Goal: Task Accomplishment & Management: Complete application form

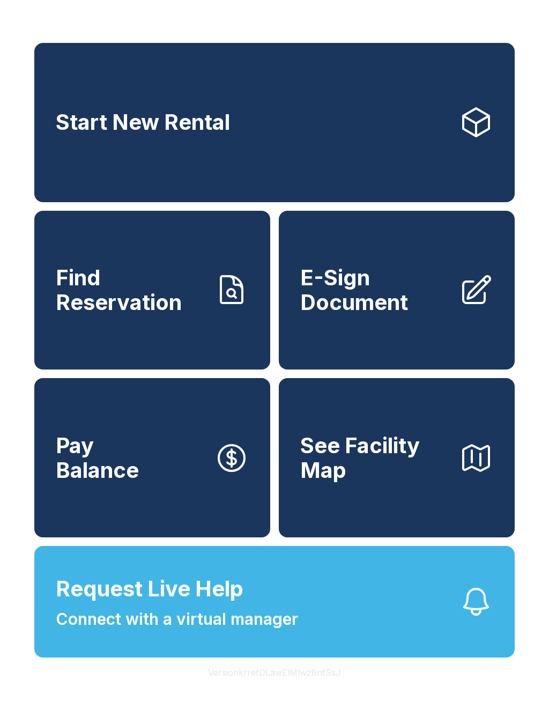
click at [148, 299] on span "Find Reservation" at bounding box center [131, 289] width 150 height 49
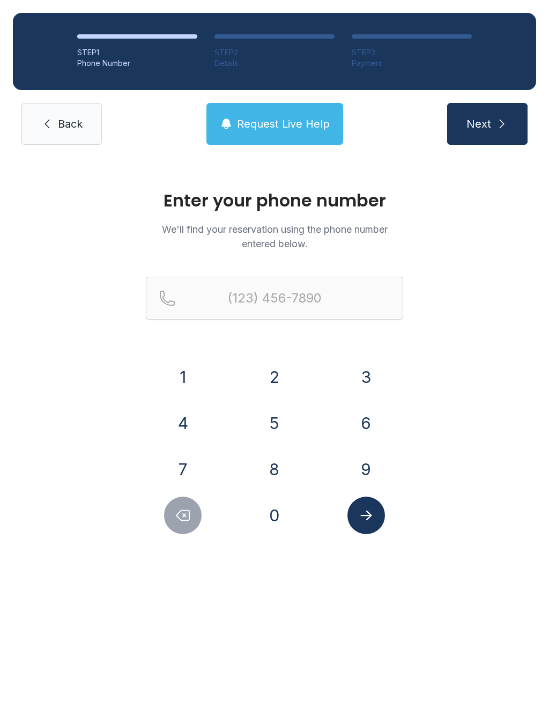
click at [191, 463] on button "7" at bounding box center [183, 469] width 38 height 38
click at [263, 371] on button "2" at bounding box center [275, 377] width 38 height 38
click at [262, 509] on button "0" at bounding box center [275, 516] width 38 height 38
click at [183, 426] on button "4" at bounding box center [183, 423] width 38 height 38
click at [275, 368] on button "2" at bounding box center [275, 377] width 38 height 38
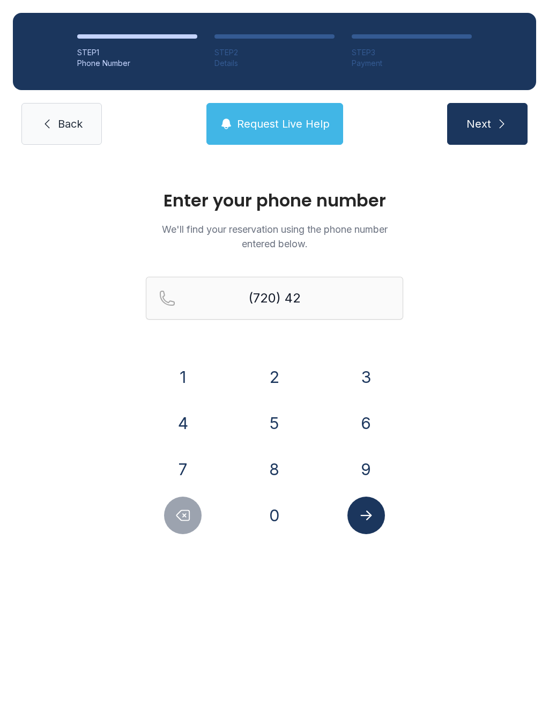
click at [358, 467] on button "9" at bounding box center [366, 469] width 38 height 38
click at [187, 425] on button "4" at bounding box center [183, 423] width 38 height 38
click at [190, 453] on button "7" at bounding box center [183, 469] width 38 height 38
click at [271, 433] on button "5" at bounding box center [275, 423] width 38 height 38
click at [269, 376] on button "2" at bounding box center [275, 377] width 38 height 38
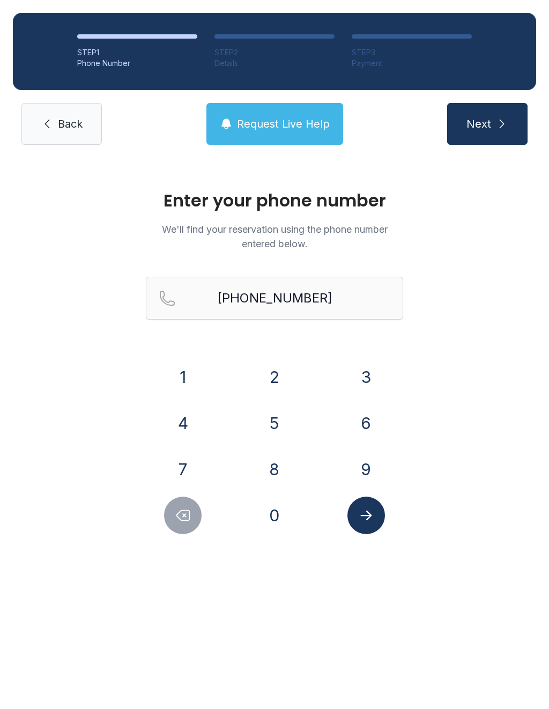
click at [356, 509] on button "Submit lookup form" at bounding box center [366, 516] width 38 height 38
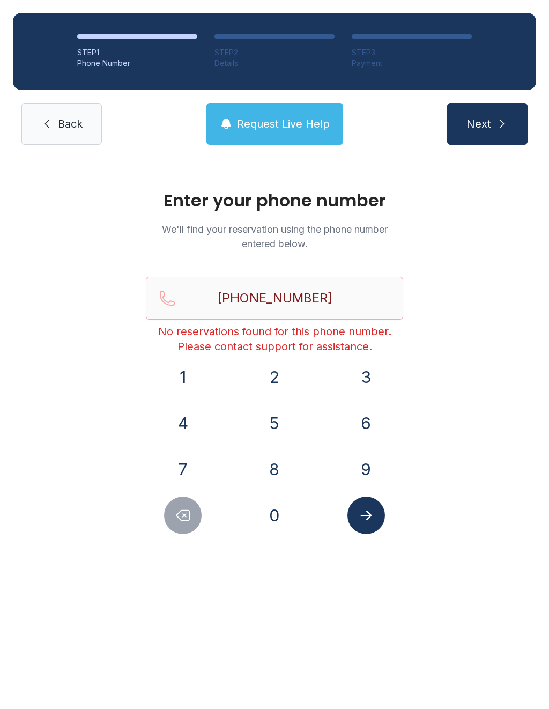
click at [171, 519] on button "Delete number" at bounding box center [183, 516] width 38 height 38
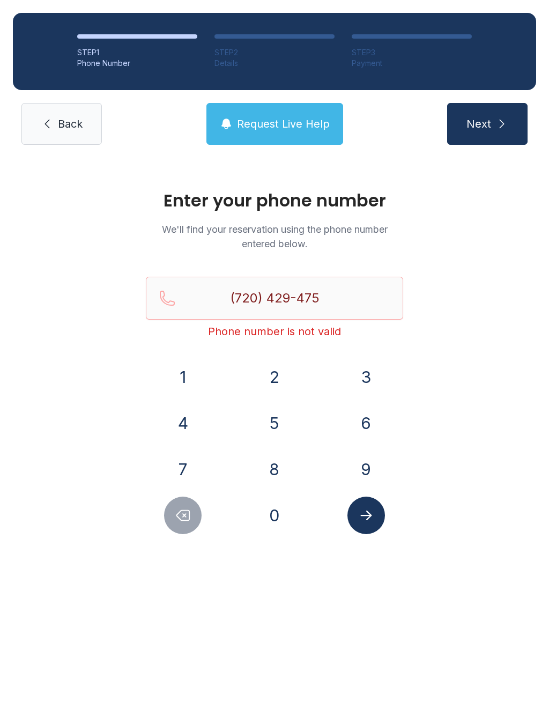
click at [193, 529] on button "Delete number" at bounding box center [183, 516] width 38 height 38
click at [193, 511] on button "Delete number" at bounding box center [183, 516] width 38 height 38
type input "(720) 429-4"
click at [79, 121] on span "Back" at bounding box center [70, 123] width 25 height 15
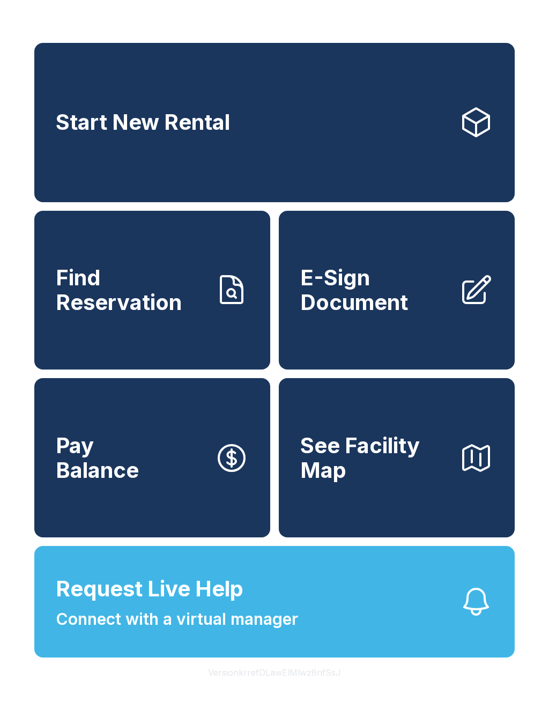
click at [404, 631] on button "Request Live Help Connect with a virtual manager" at bounding box center [274, 602] width 480 height 112
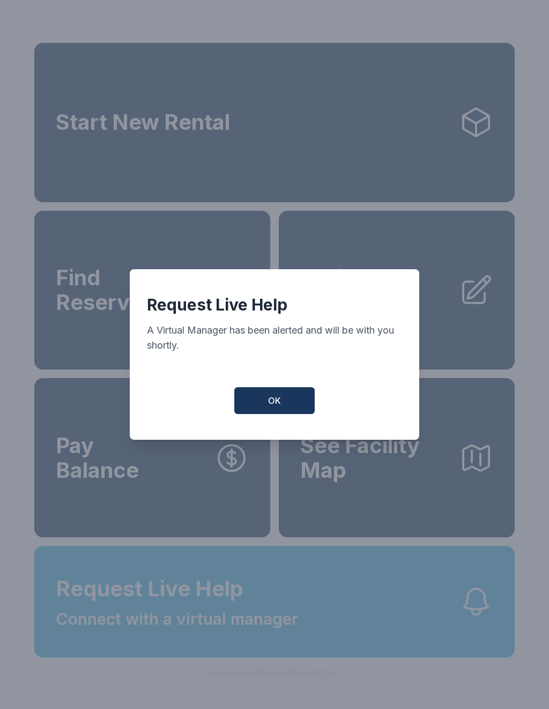
click at [278, 406] on span "OK" at bounding box center [274, 400] width 13 height 13
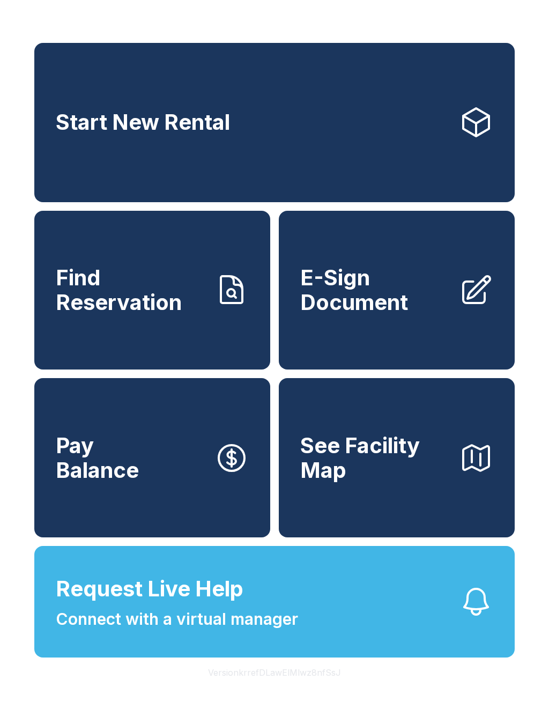
click at [1, 553] on div "Start New Rental Find Reservation E-Sign Document Pay Balance See Facility Map …" at bounding box center [274, 354] width 549 height 709
click at [338, 304] on span "E-Sign Document" at bounding box center [375, 289] width 150 height 49
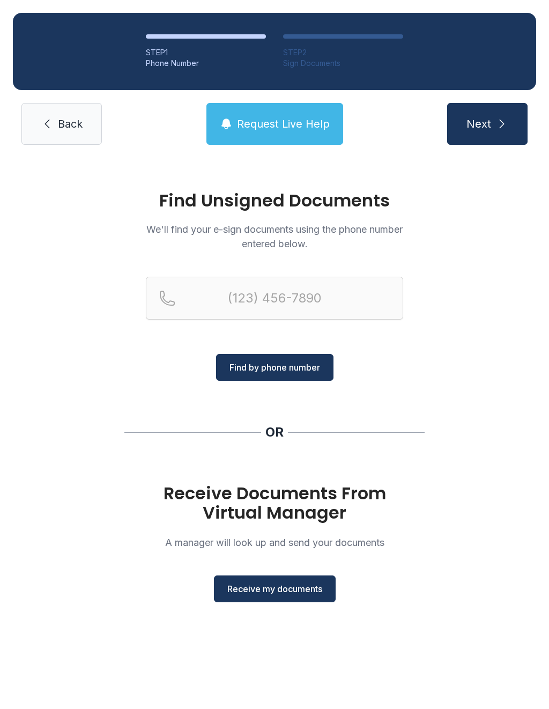
click at [298, 587] on span "Receive my documents" at bounding box center [274, 588] width 95 height 13
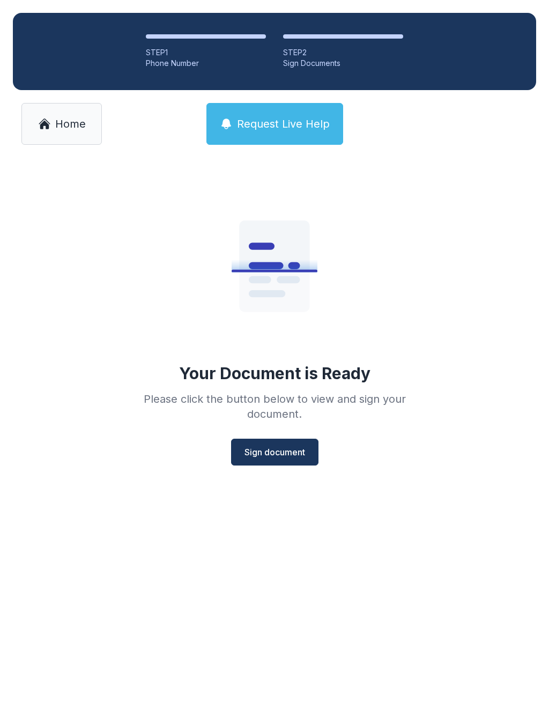
click at [278, 454] on span "Sign document" at bounding box center [275, 452] width 61 height 13
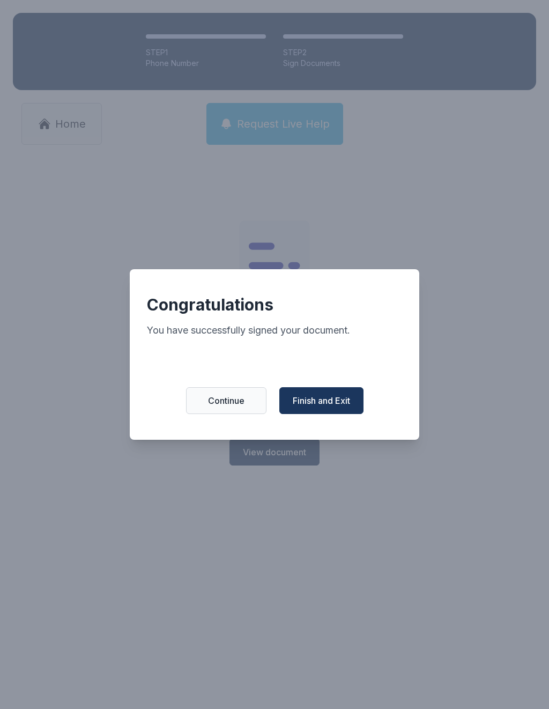
click at [325, 404] on span "Finish and Exit" at bounding box center [321, 400] width 57 height 13
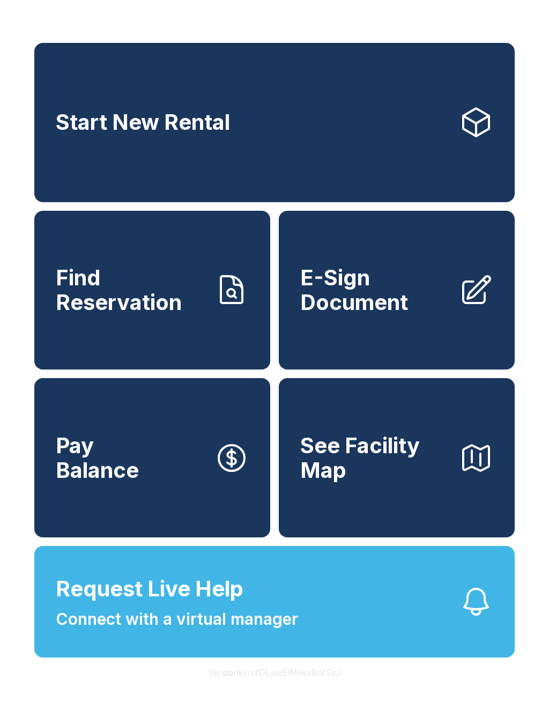
click at [127, 339] on link "Find Reservation" at bounding box center [152, 290] width 236 height 159
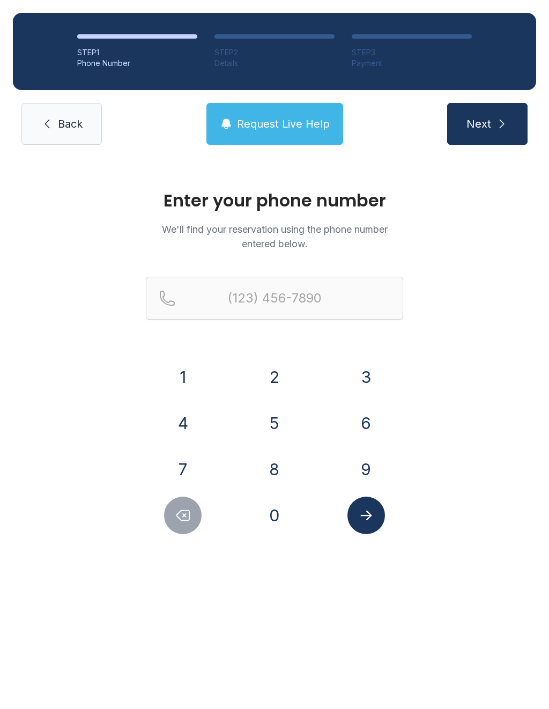
click at [190, 468] on button "7" at bounding box center [183, 469] width 38 height 38
click at [278, 520] on button "0" at bounding box center [275, 516] width 38 height 38
click at [280, 381] on button "2" at bounding box center [275, 377] width 38 height 38
click at [279, 381] on button "2" at bounding box center [275, 377] width 38 height 38
click at [182, 472] on button "7" at bounding box center [183, 469] width 38 height 38
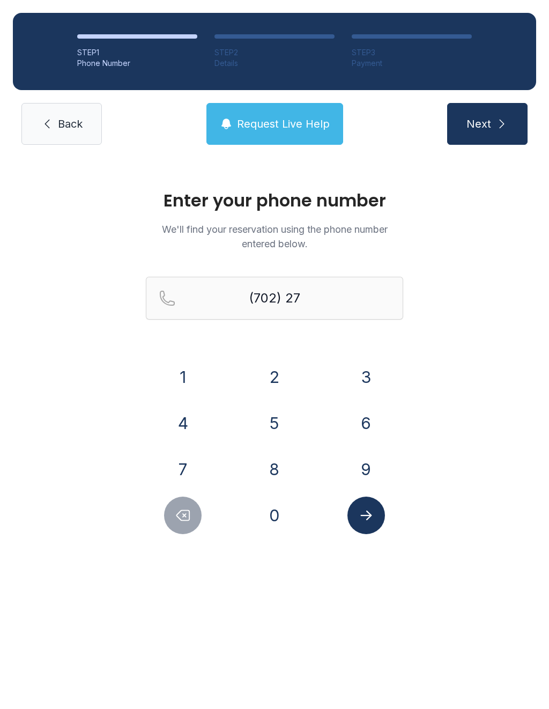
click at [182, 472] on button "7" at bounding box center [183, 469] width 38 height 38
click at [284, 521] on button "0" at bounding box center [275, 516] width 38 height 38
click at [174, 372] on button "1" at bounding box center [183, 377] width 38 height 38
click at [273, 417] on button "5" at bounding box center [275, 423] width 38 height 38
click at [178, 476] on button "7" at bounding box center [183, 469] width 38 height 38
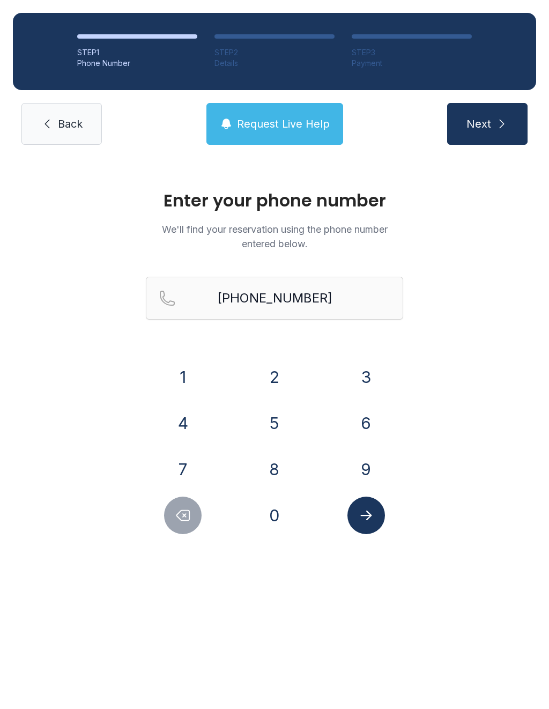
click at [375, 517] on button "Submit lookup form" at bounding box center [366, 516] width 38 height 38
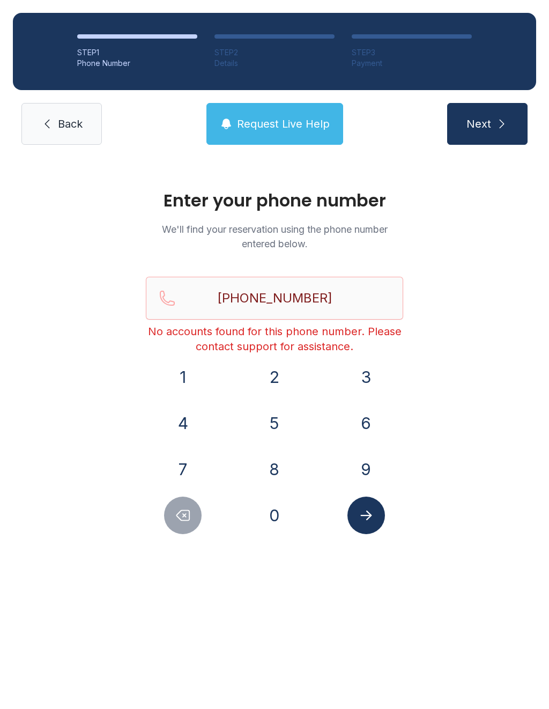
click at [446, 393] on div "Enter your phone number We'll find your reservation using the phone number ente…" at bounding box center [274, 367] width 549 height 419
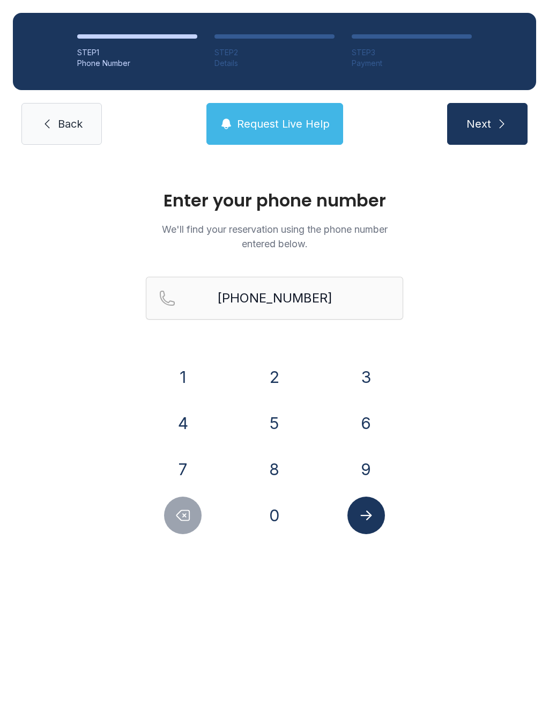
click at [351, 290] on input "[PHONE_NUMBER]" at bounding box center [274, 298] width 257 height 43
type input "[PHONE_NUMBER]"
click at [486, 122] on span "Next" at bounding box center [479, 123] width 25 height 15
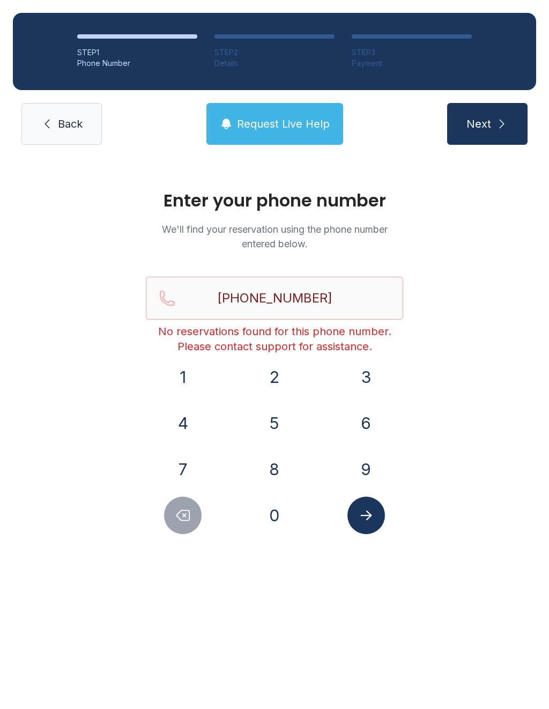
click at [299, 115] on button "Request Live Help" at bounding box center [274, 124] width 137 height 42
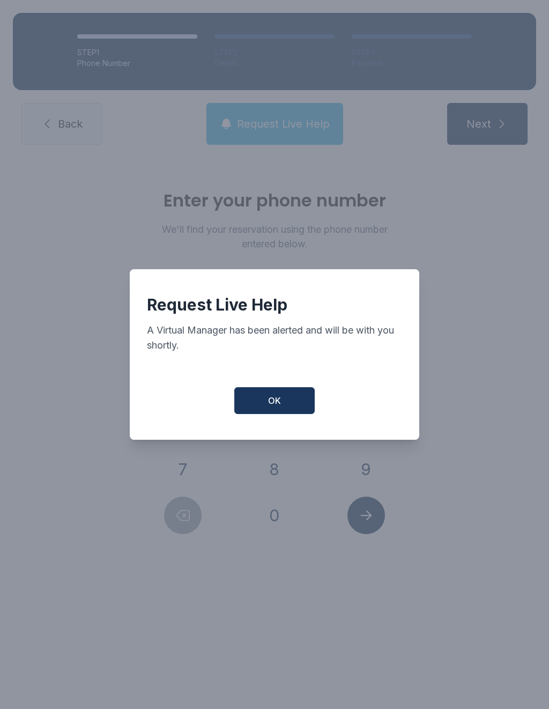
click at [286, 403] on button "OK" at bounding box center [274, 400] width 80 height 27
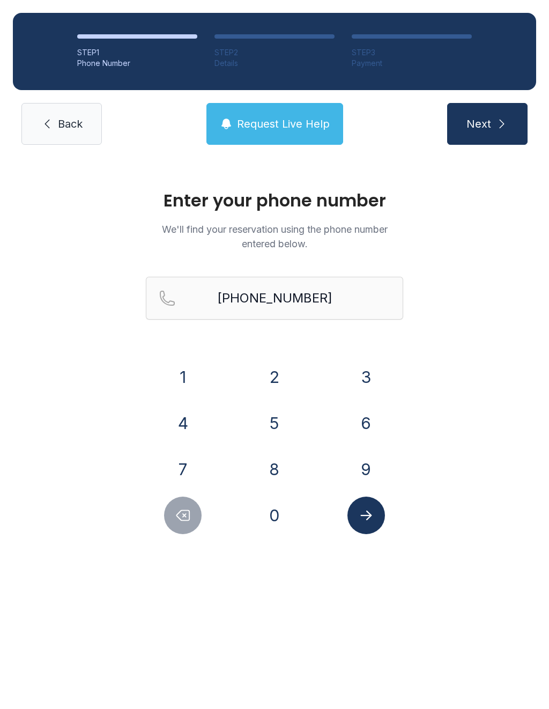
click at [72, 136] on link "Back" at bounding box center [61, 124] width 80 height 42
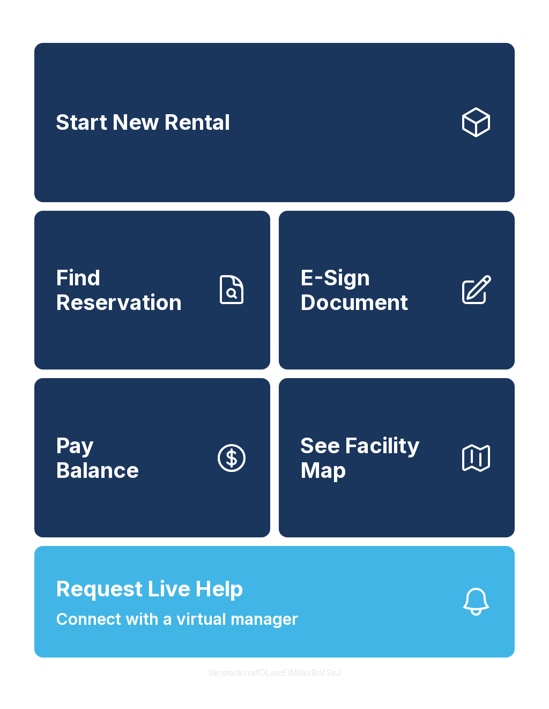
click at [461, 328] on link "E-Sign Document" at bounding box center [397, 290] width 236 height 159
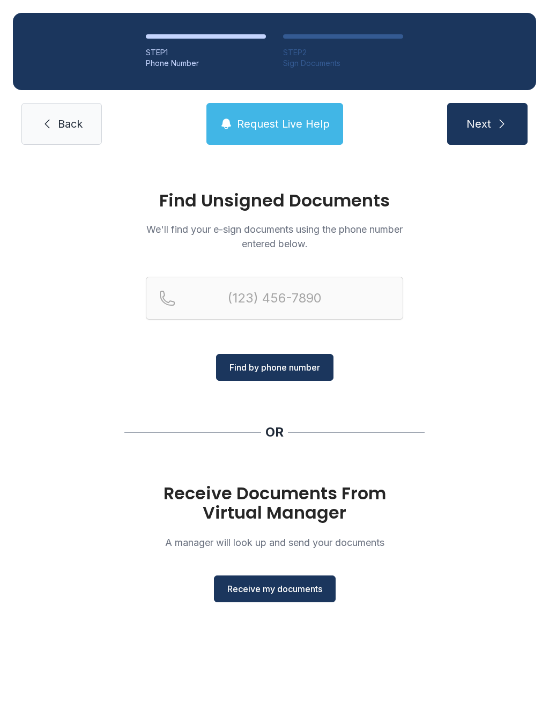
click at [290, 601] on button "Receive my documents" at bounding box center [275, 588] width 122 height 27
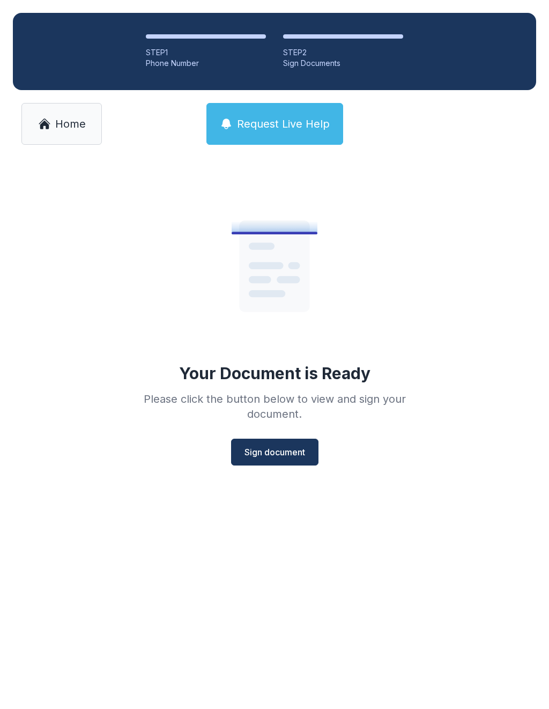
click at [292, 450] on span "Sign document" at bounding box center [275, 452] width 61 height 13
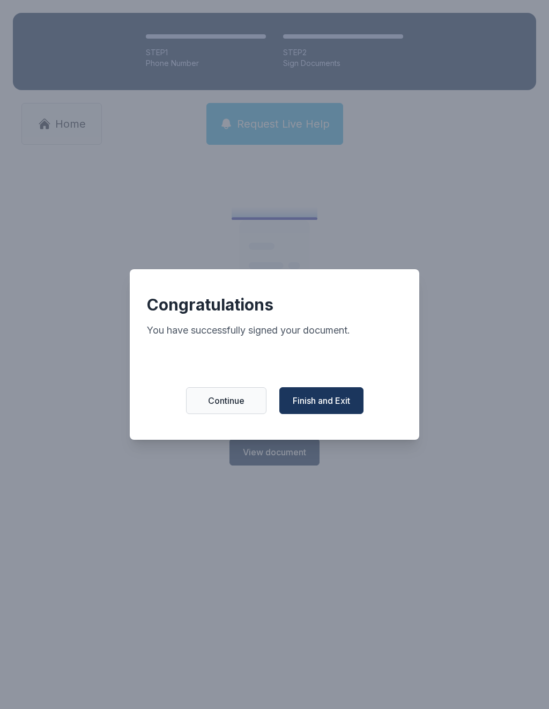
click at [342, 403] on span "Finish and Exit" at bounding box center [321, 400] width 57 height 13
